Goal: Task Accomplishment & Management: Manage account settings

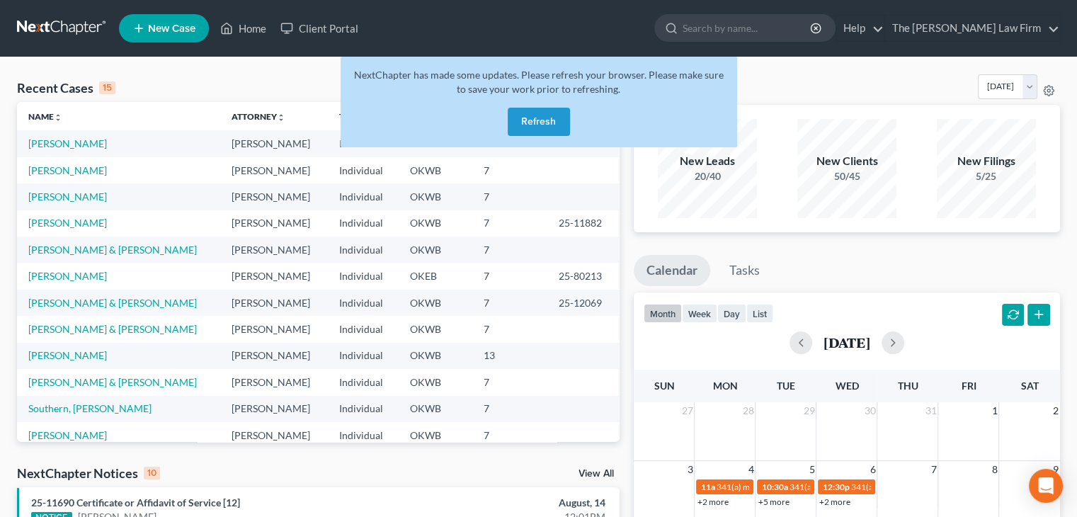
scroll to position [97, 0]
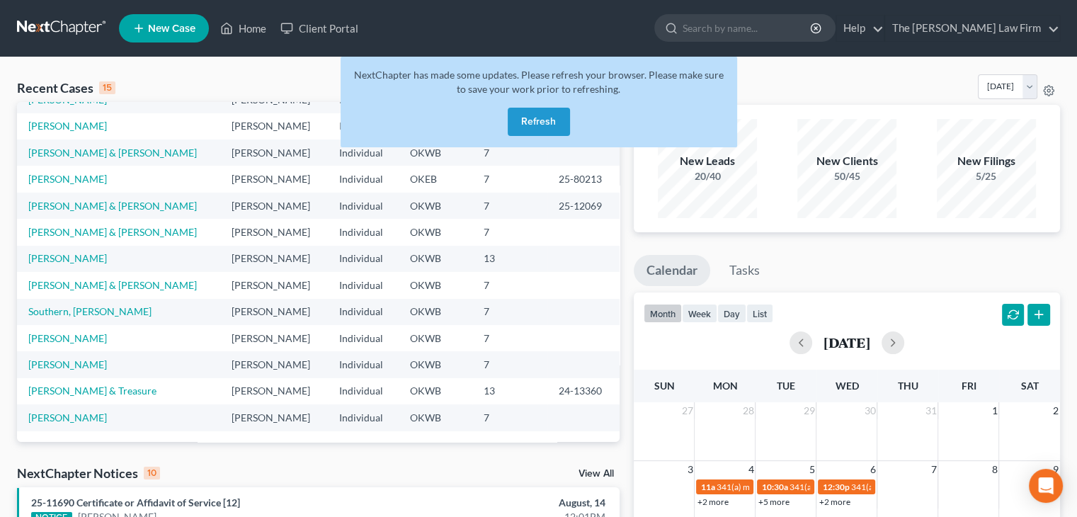
click at [561, 124] on button "Refresh" at bounding box center [539, 122] width 62 height 28
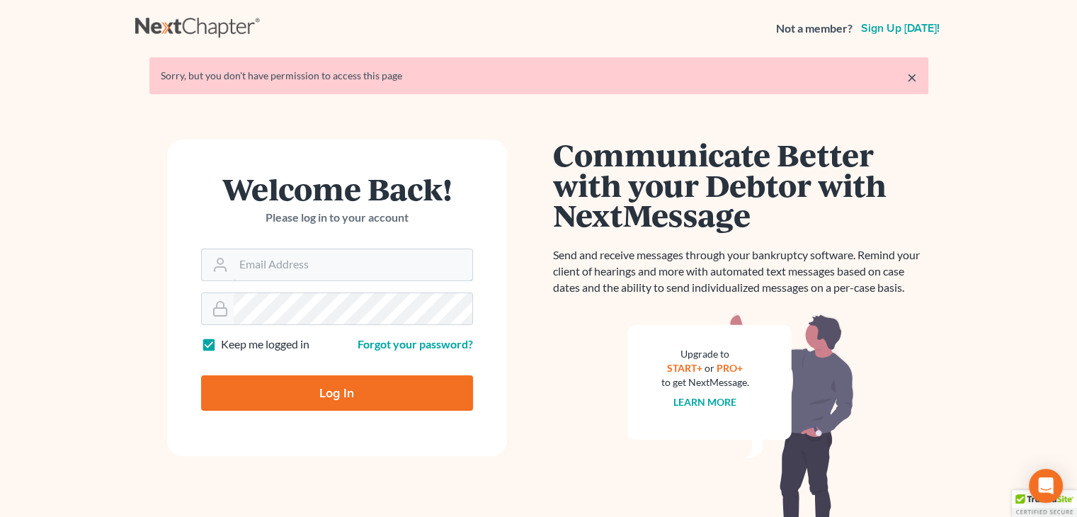
type input "[EMAIL_ADDRESS][DOMAIN_NAME]"
click at [280, 397] on input "Log In" at bounding box center [337, 392] width 272 height 35
type input "Thinking..."
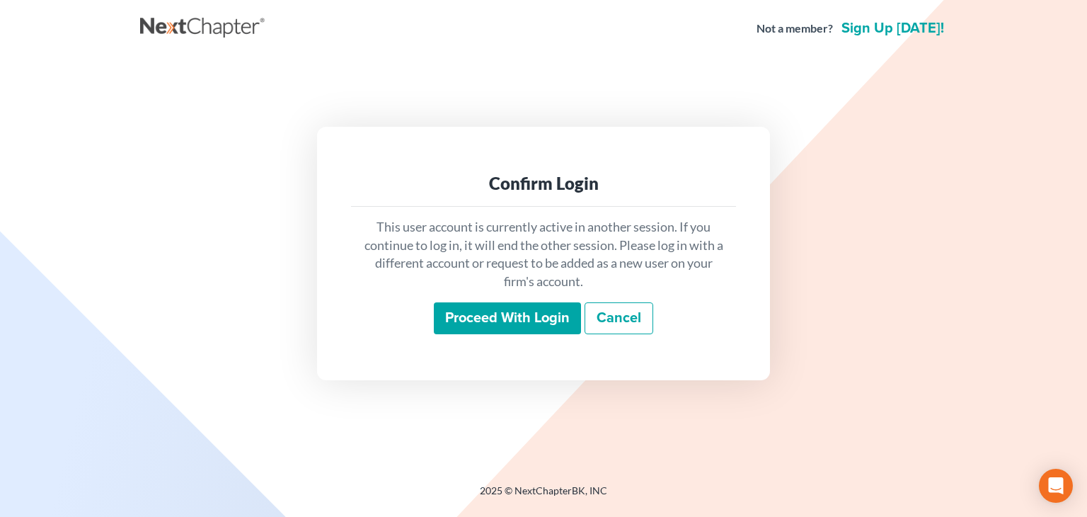
click at [487, 331] on input "Proceed with login" at bounding box center [507, 318] width 147 height 33
